Goal: Task Accomplishment & Management: Manage account settings

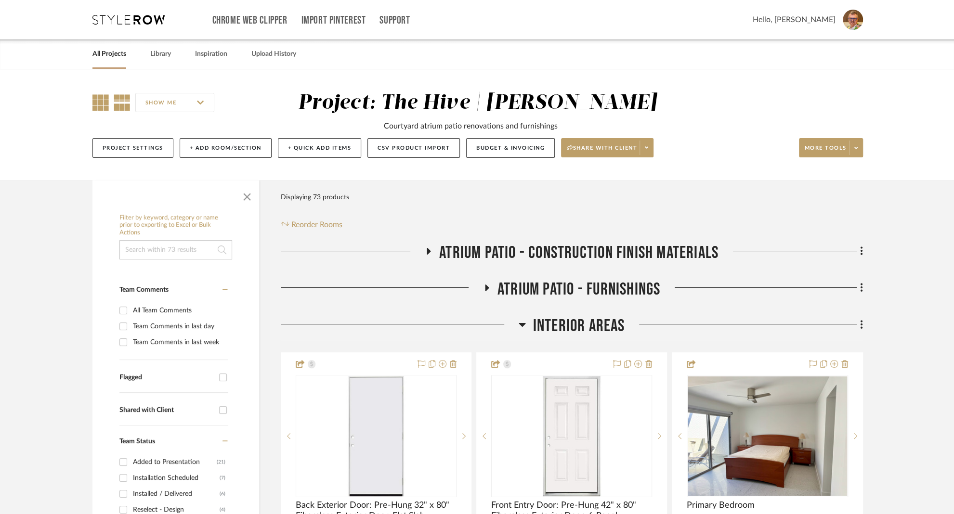
click at [98, 104] on icon at bounding box center [100, 102] width 16 height 16
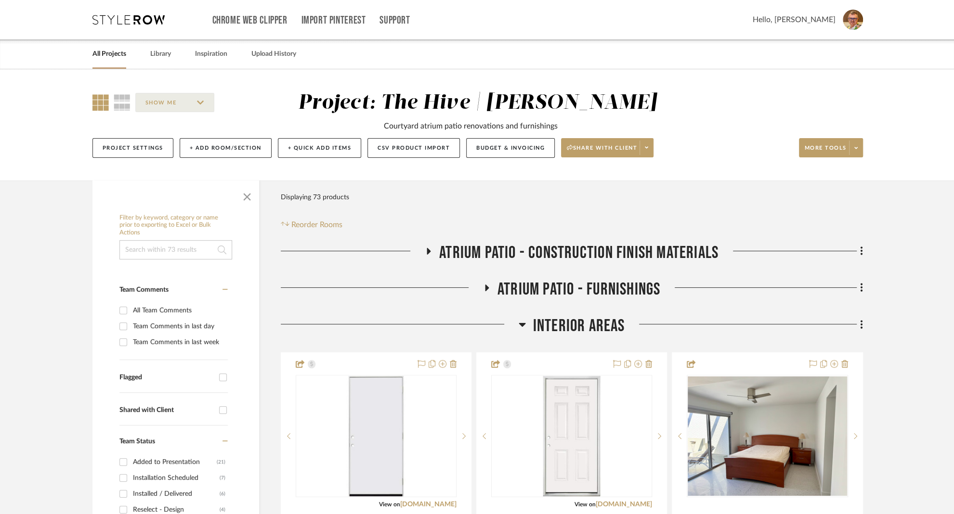
click at [105, 53] on link "All Projects" at bounding box center [109, 54] width 34 height 13
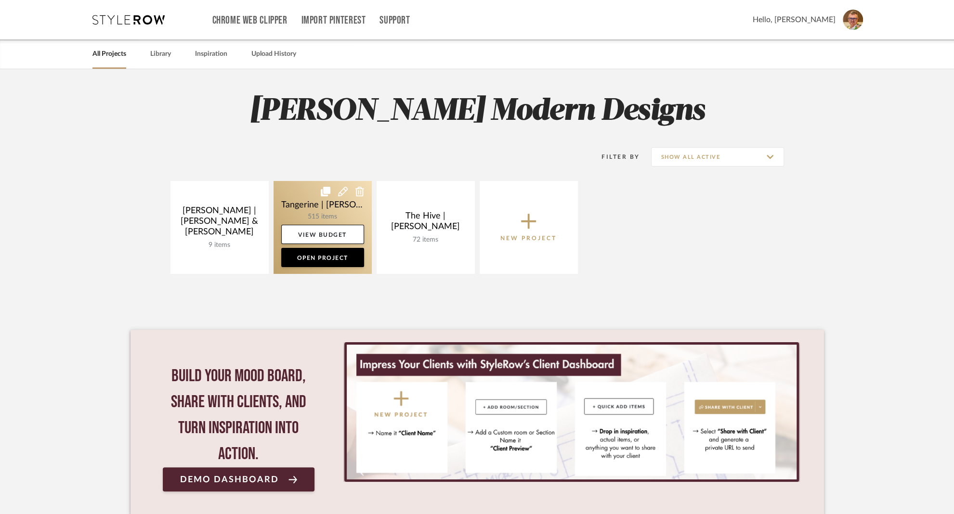
click at [293, 191] on link at bounding box center [323, 227] width 98 height 93
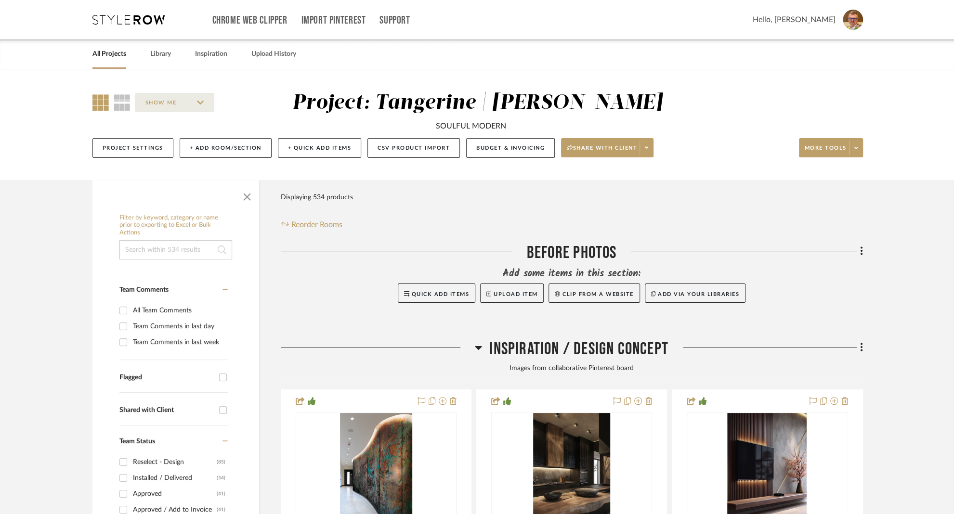
click at [153, 247] on input at bounding box center [175, 249] width 113 height 19
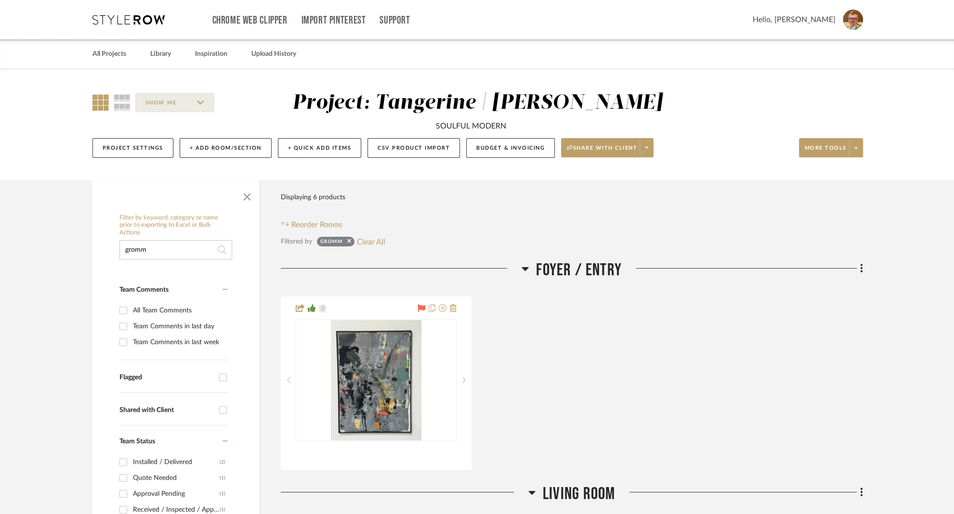
type input "gromm"
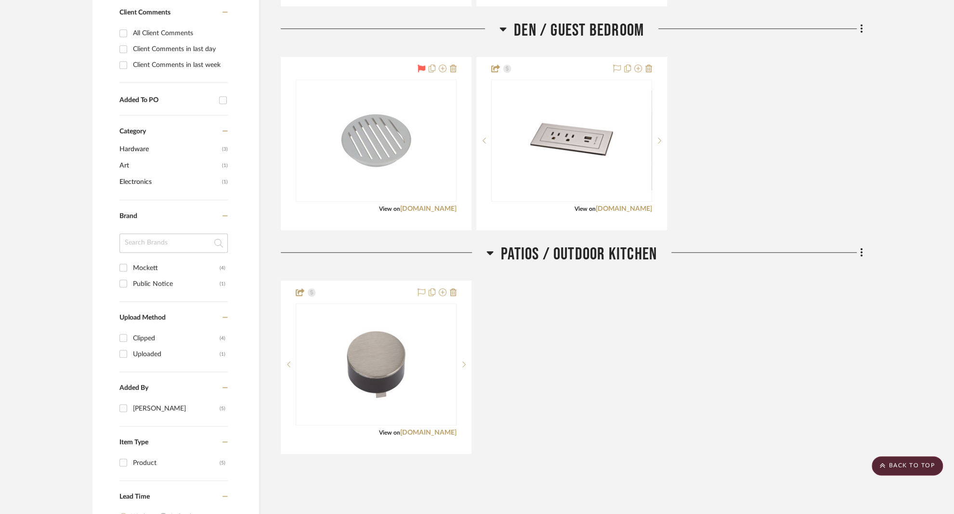
scroll to position [788, 0]
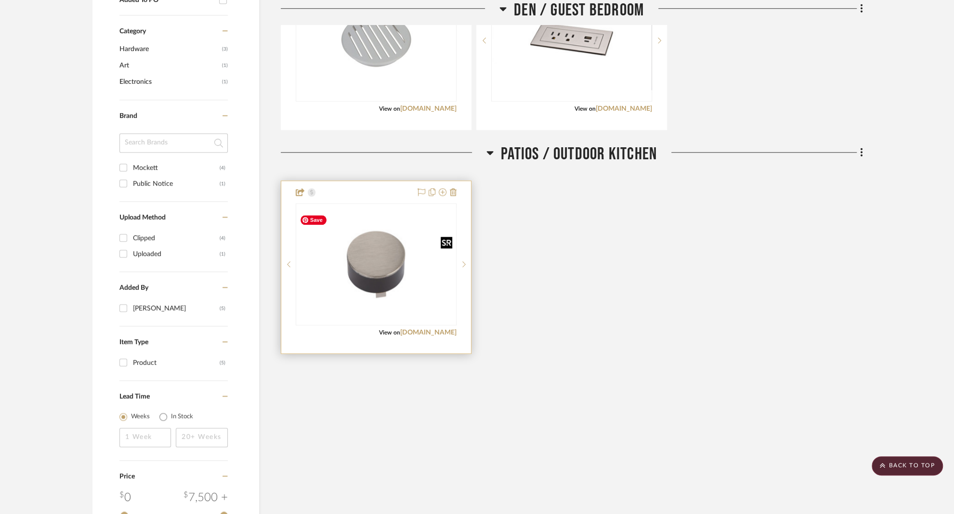
click at [378, 261] on img "0" at bounding box center [376, 264] width 159 height 106
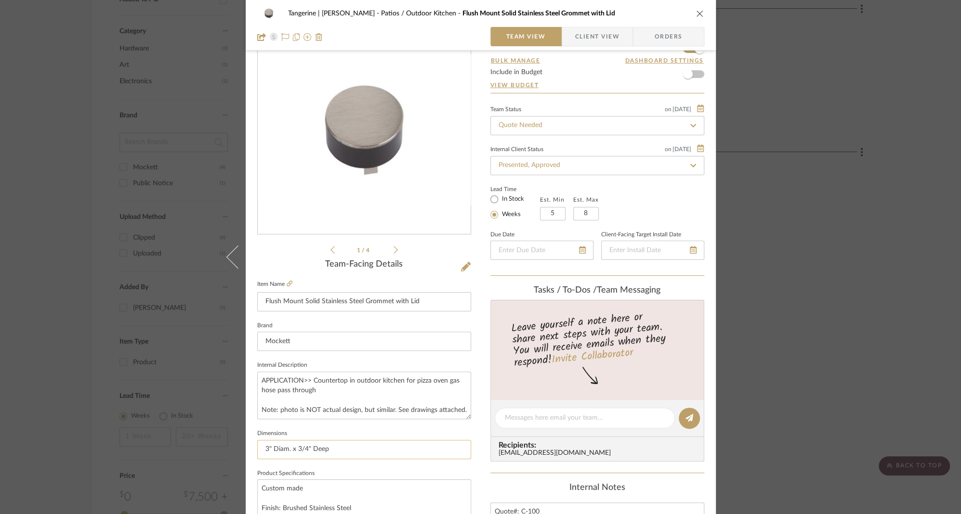
scroll to position [56, 0]
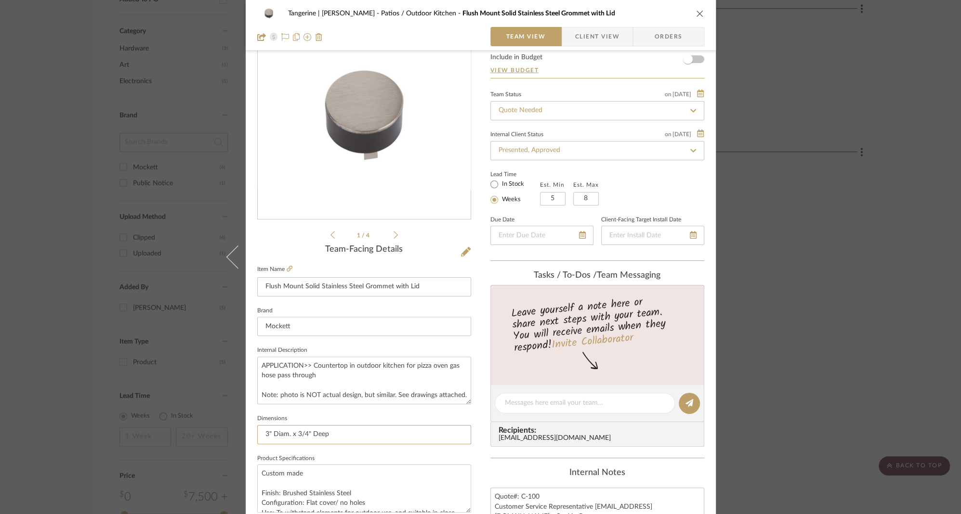
drag, startPoint x: 338, startPoint y: 431, endPoint x: 243, endPoint y: 433, distance: 94.9
click at [246, 433] on div "Tangerine | [PERSON_NAME] Patios / Outdoor Kitchen Flush Mount Solid Stainless …" at bounding box center [481, 395] width 470 height 889
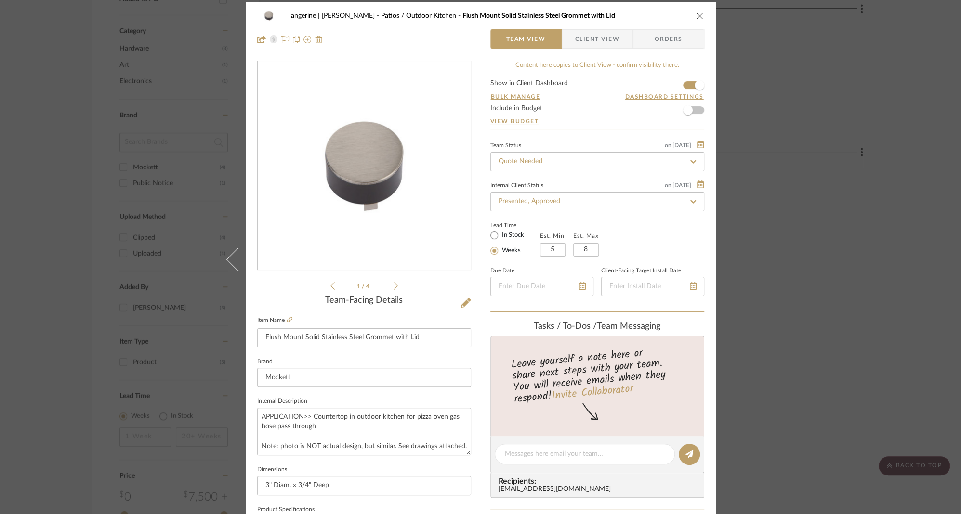
scroll to position [0, 0]
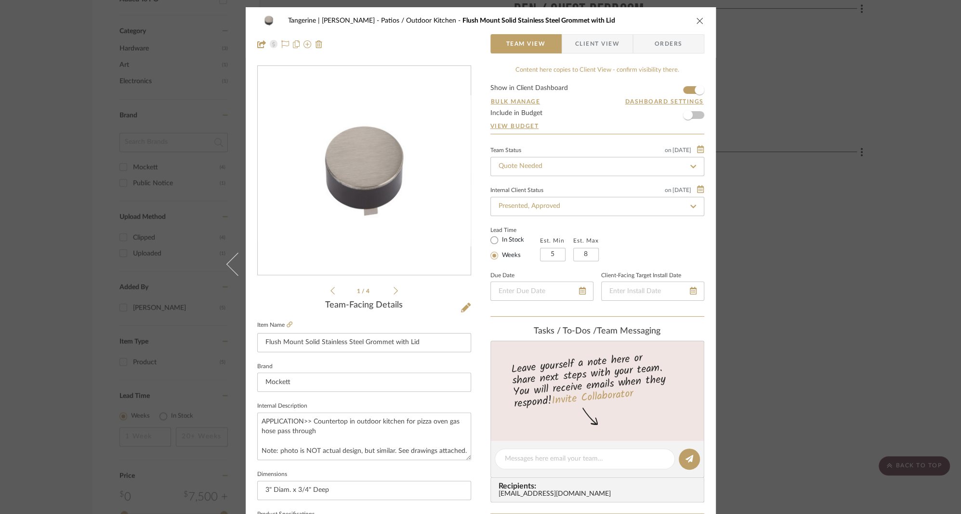
click at [393, 291] on icon at bounding box center [395, 291] width 4 height 9
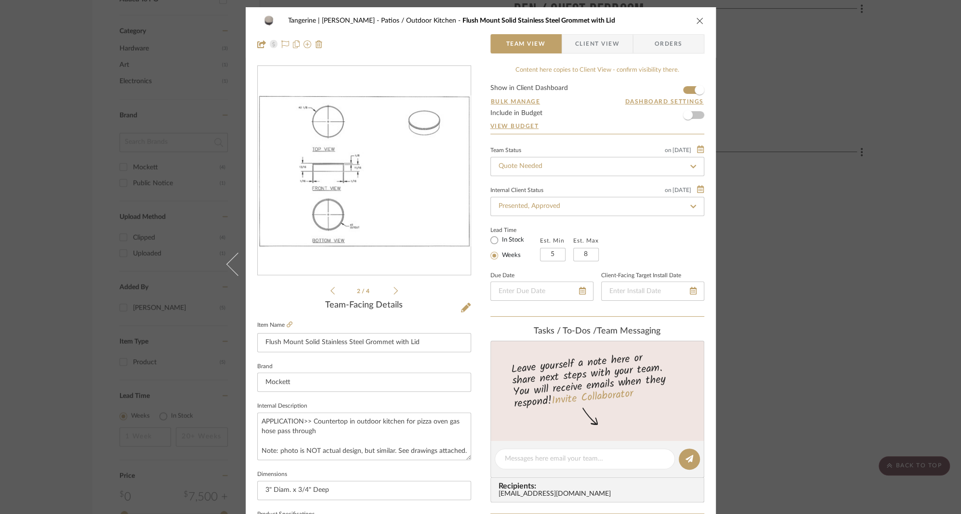
click at [393, 291] on icon at bounding box center [395, 291] width 4 height 9
click at [393, 292] on icon at bounding box center [395, 291] width 4 height 9
click at [388, 291] on li "4 / 4" at bounding box center [364, 291] width 59 height 12
click at [330, 290] on icon at bounding box center [332, 291] width 4 height 9
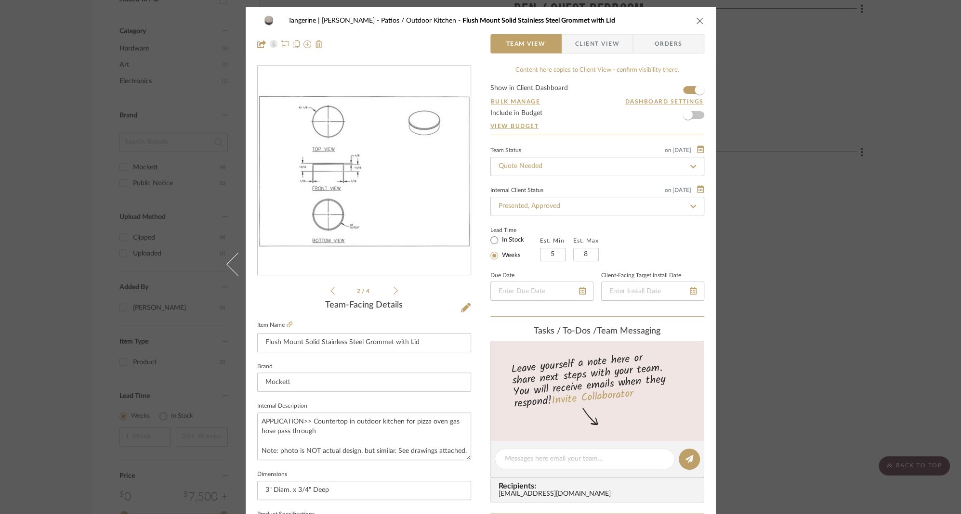
click at [330, 290] on icon at bounding box center [332, 291] width 4 height 9
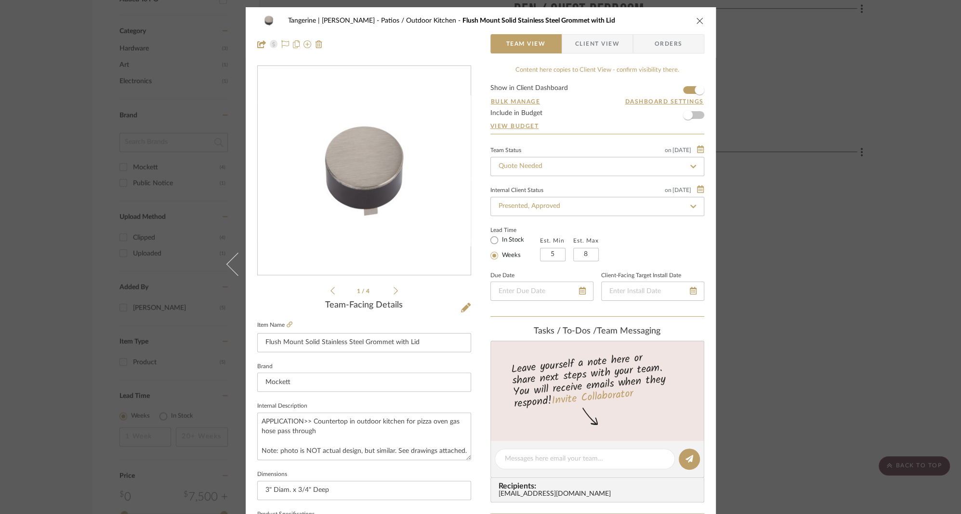
click at [393, 291] on icon at bounding box center [395, 291] width 4 height 9
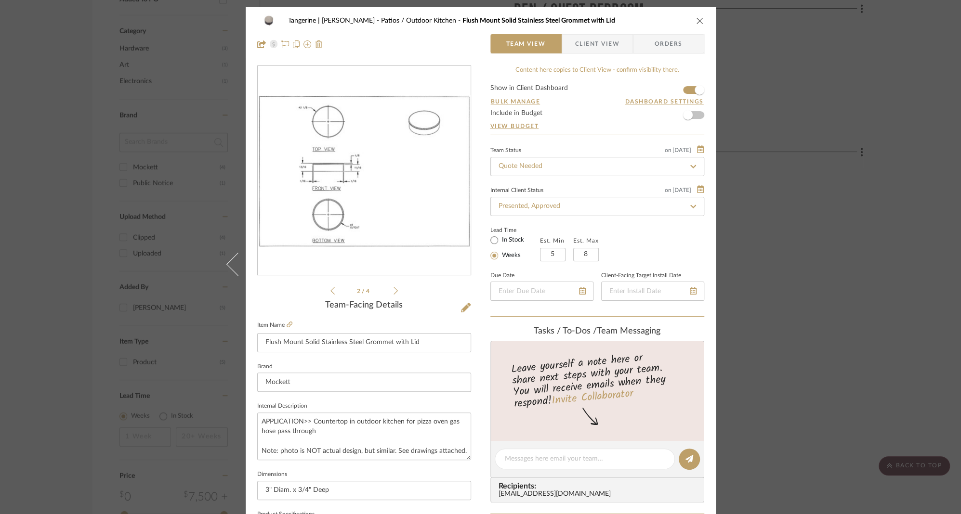
click at [393, 291] on icon at bounding box center [395, 291] width 4 height 9
click at [393, 292] on icon at bounding box center [395, 291] width 4 height 9
click at [330, 291] on icon at bounding box center [332, 291] width 4 height 9
click at [393, 290] on icon at bounding box center [395, 291] width 4 height 8
click at [330, 291] on icon at bounding box center [332, 291] width 4 height 9
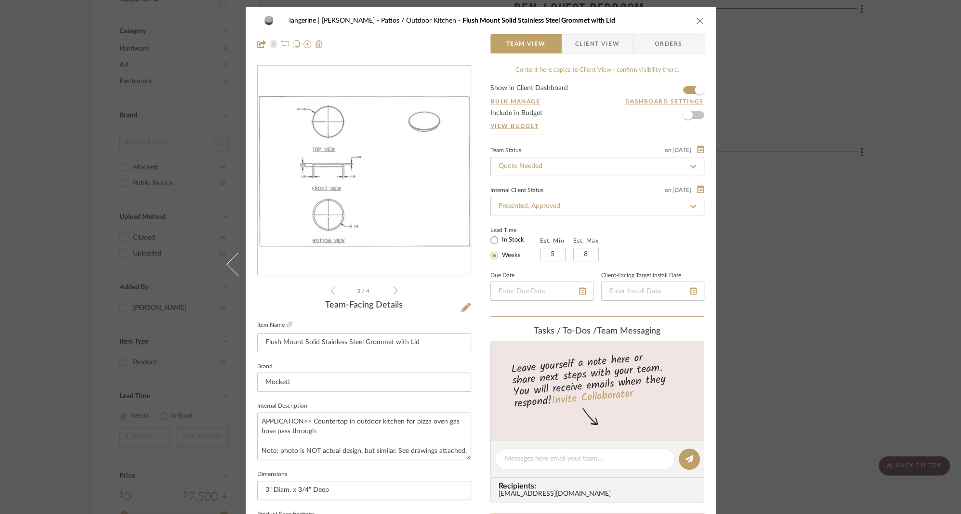
click at [330, 291] on icon at bounding box center [332, 291] width 4 height 9
click at [394, 288] on div "2 / 4" at bounding box center [364, 180] width 214 height 231
click at [393, 289] on icon at bounding box center [395, 291] width 4 height 9
click at [549, 166] on input "Quote Needed" at bounding box center [597, 166] width 214 height 19
click at [691, 166] on icon at bounding box center [693, 166] width 9 height 7
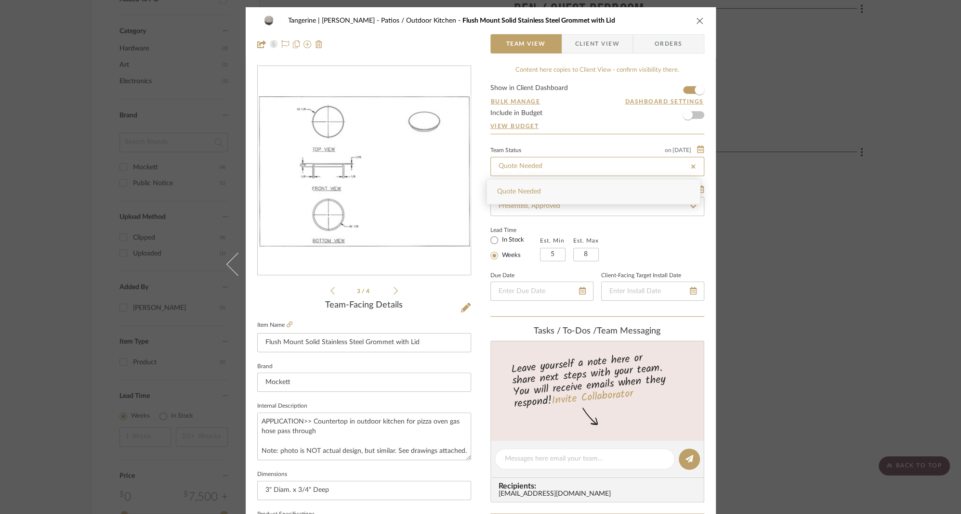
type input "[DATE]"
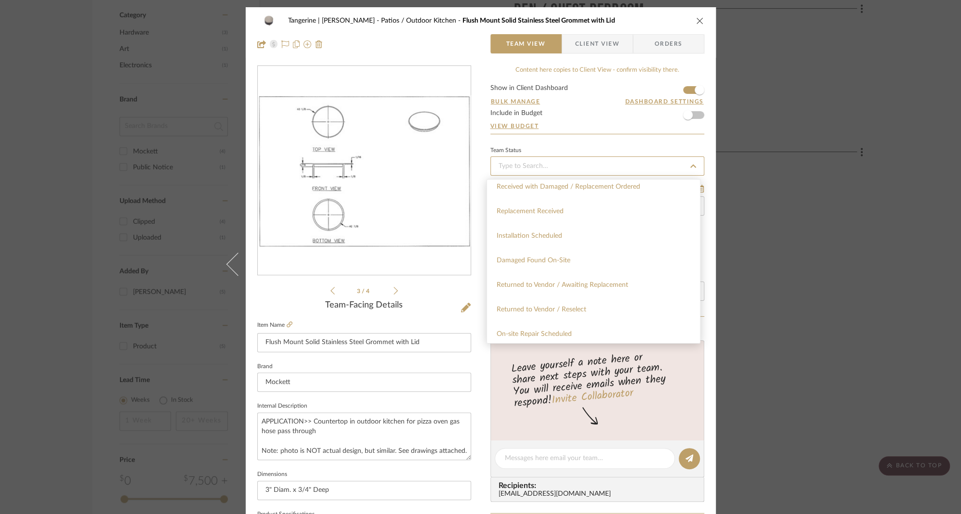
scroll to position [1506, 0]
click at [535, 232] on span "Installation Scheduled" at bounding box center [528, 233] width 65 height 7
type input "[DATE]"
type input "Installation Scheduled"
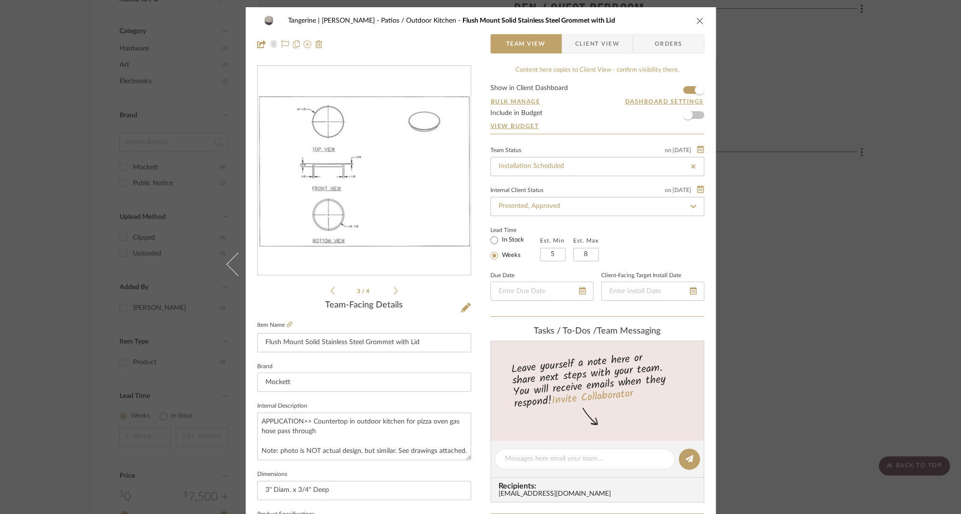
click at [689, 205] on icon at bounding box center [693, 206] width 9 height 7
type input "[DATE]"
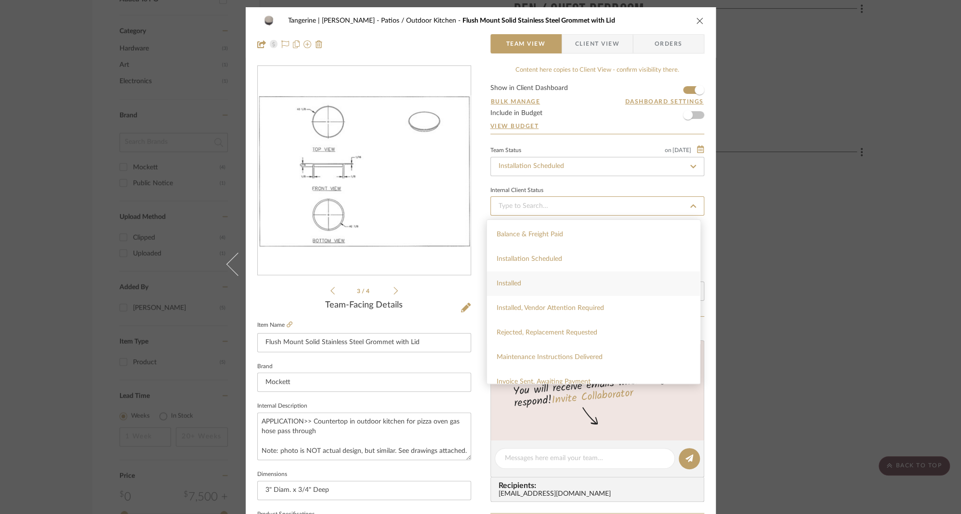
scroll to position [253, 0]
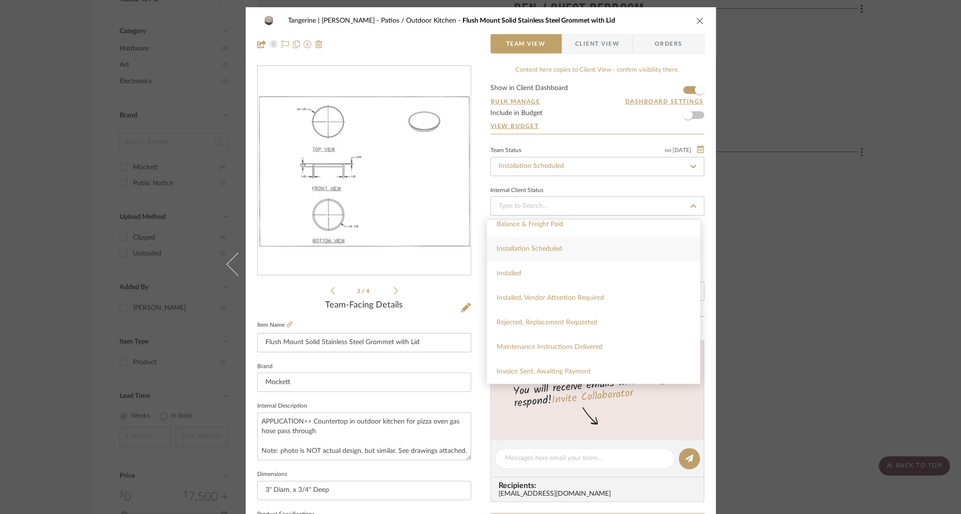
click at [544, 243] on div "Installation Scheduled" at bounding box center [593, 249] width 213 height 25
type input "[DATE]"
type input "Installation Scheduled"
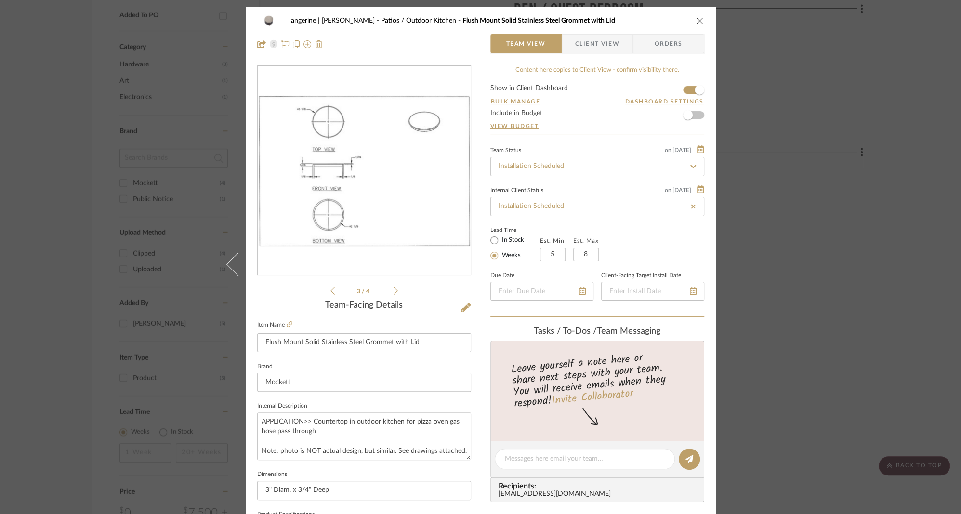
click at [474, 175] on div "Tangerine | [PERSON_NAME] Patios / Outdoor Kitchen Flush Mount Solid Stainless …" at bounding box center [481, 451] width 470 height 889
click at [595, 41] on span "Client View" at bounding box center [597, 43] width 44 height 19
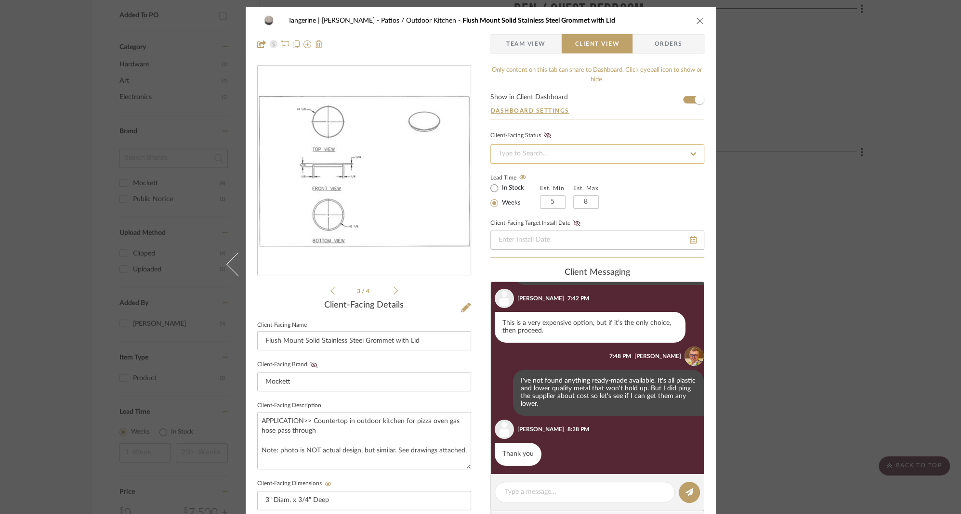
scroll to position [91, 0]
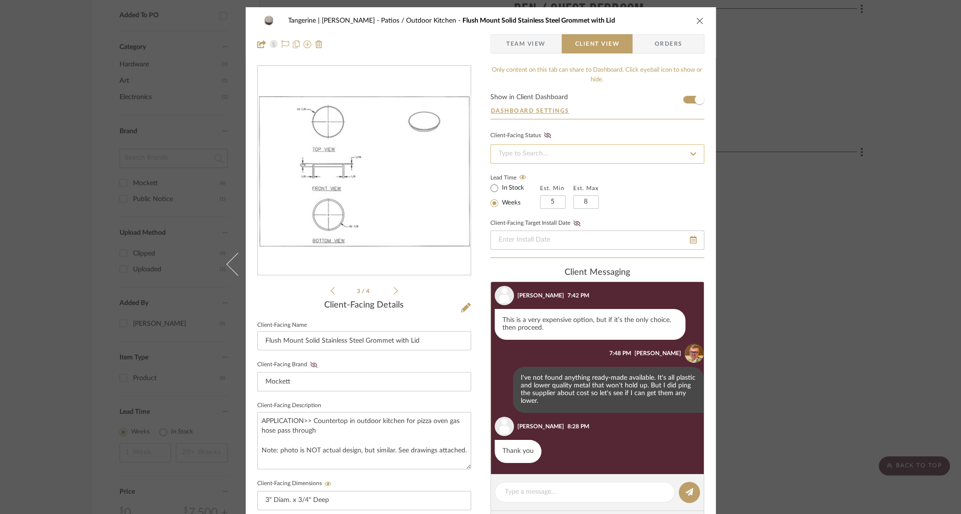
click at [551, 151] on input at bounding box center [597, 153] width 214 height 19
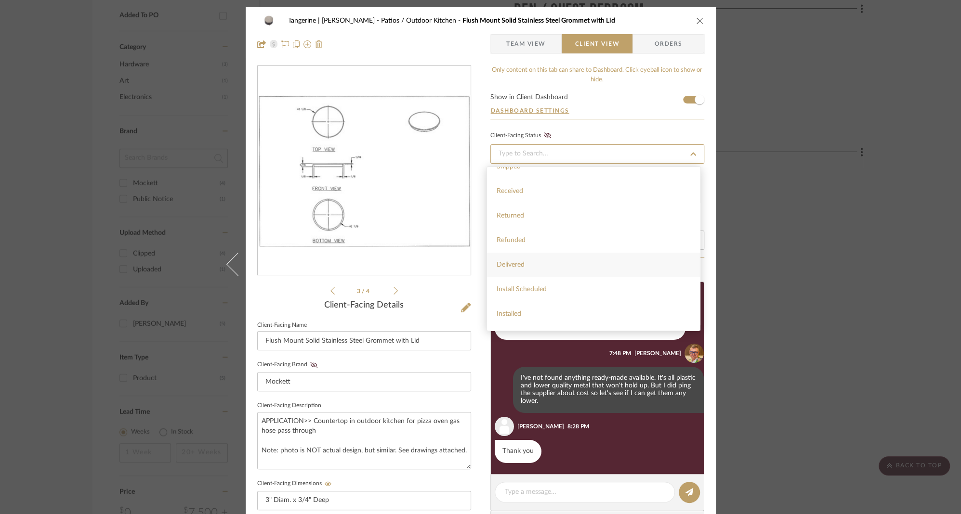
scroll to position [214, 0]
click at [534, 281] on span "Install Scheduled" at bounding box center [521, 284] width 50 height 7
type input "[DATE]"
type input "Install Scheduled"
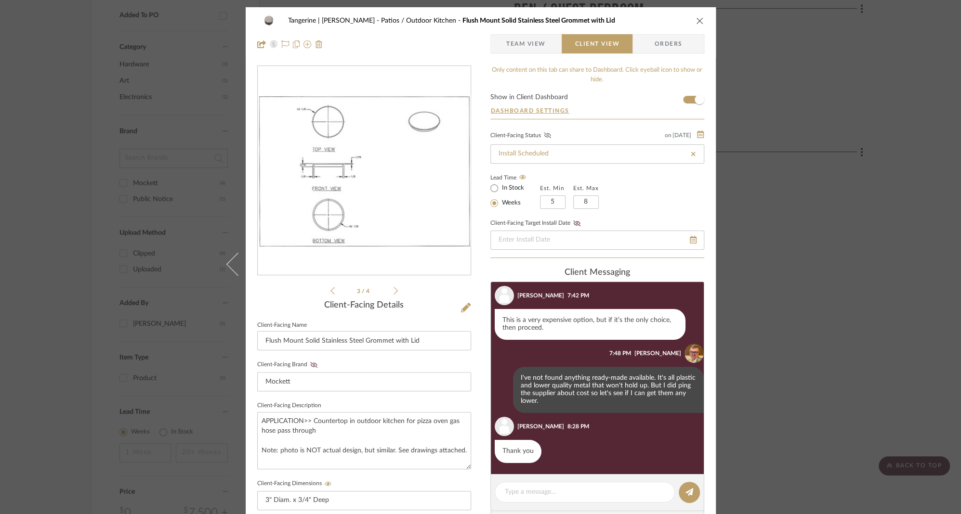
click at [543, 134] on icon at bounding box center [546, 135] width 7 height 6
click at [696, 20] on icon "close" at bounding box center [700, 21] width 8 height 8
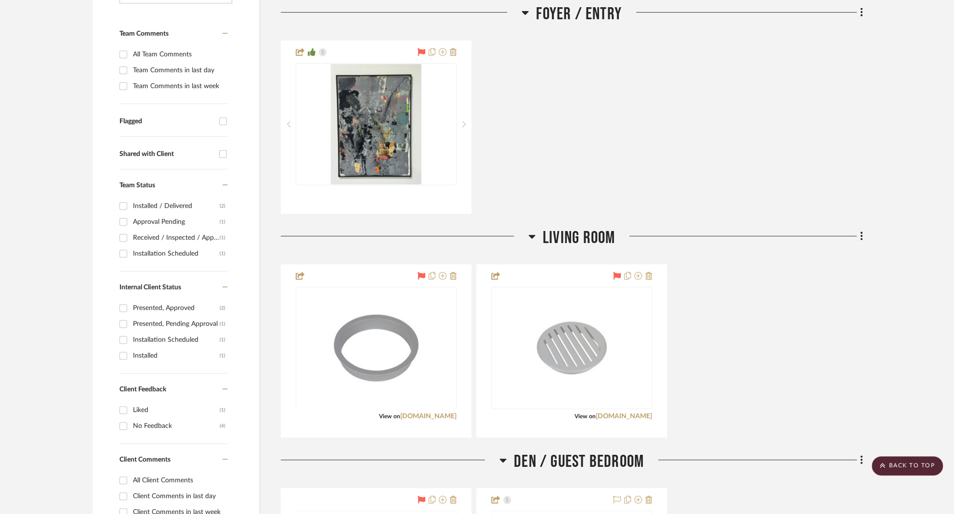
scroll to position [0, 0]
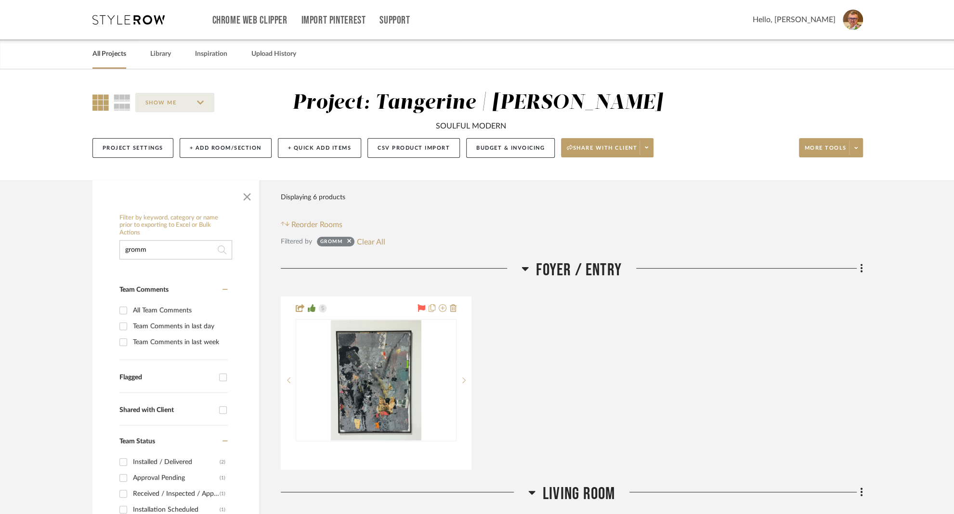
click at [103, 54] on link "All Projects" at bounding box center [109, 54] width 34 height 13
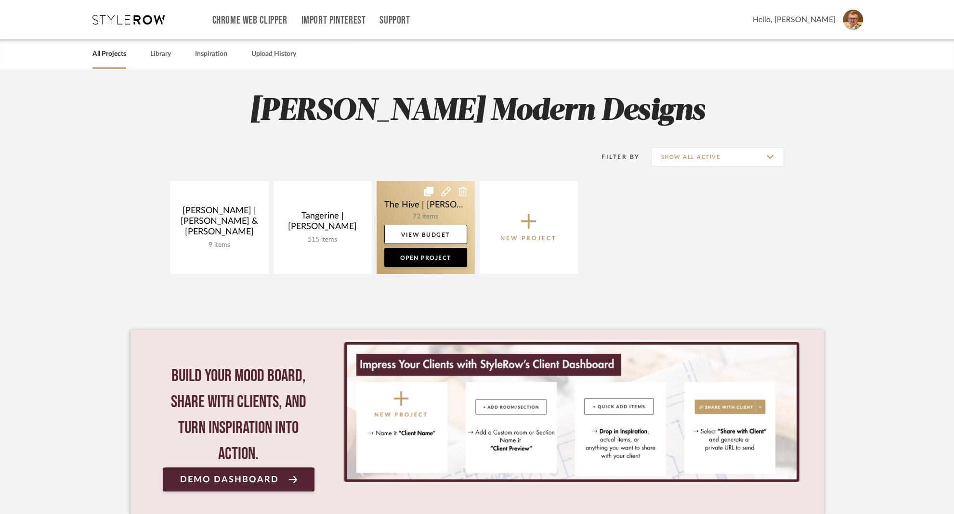
click at [412, 205] on link at bounding box center [426, 227] width 98 height 93
